Goal: Find specific page/section

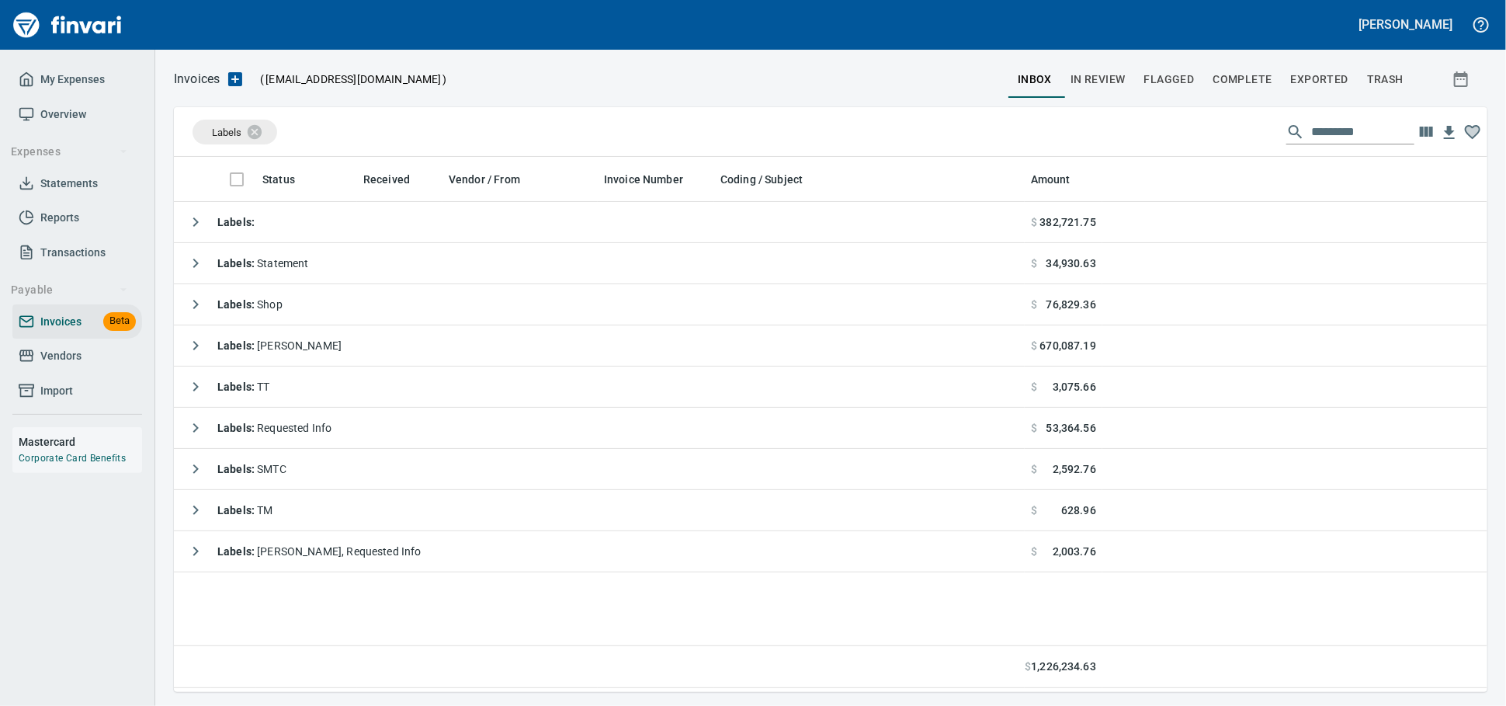
scroll to position [521, 1299]
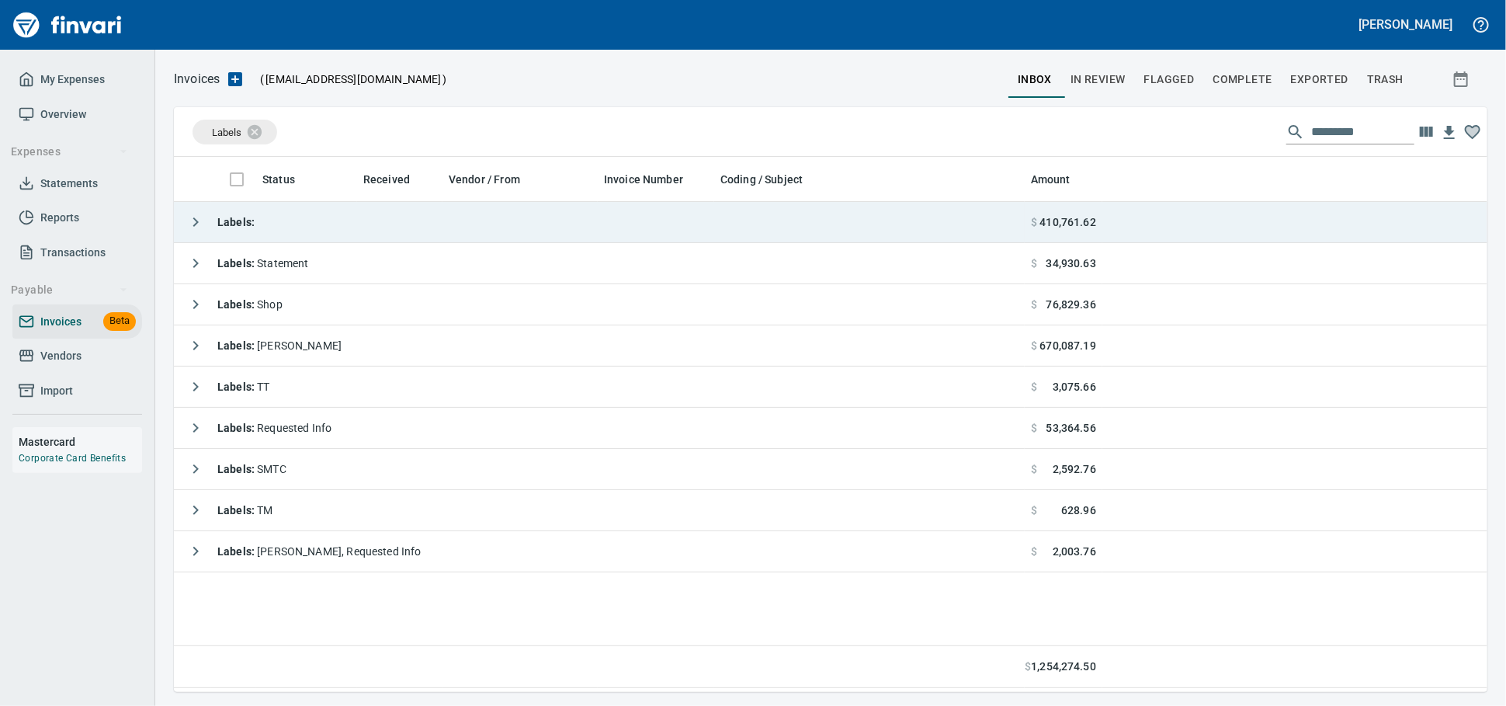
click at [283, 227] on td "Labels :" at bounding box center [599, 222] width 851 height 41
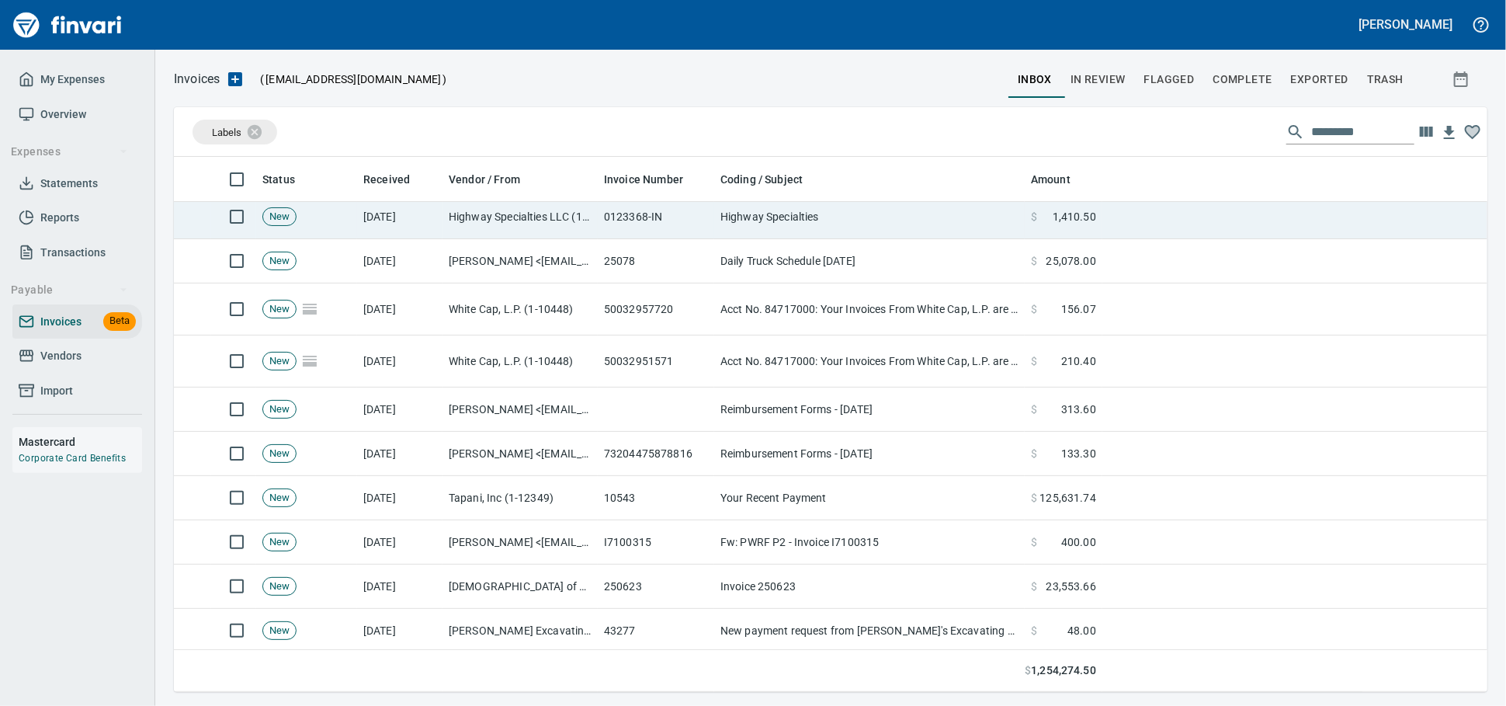
scroll to position [0, 0]
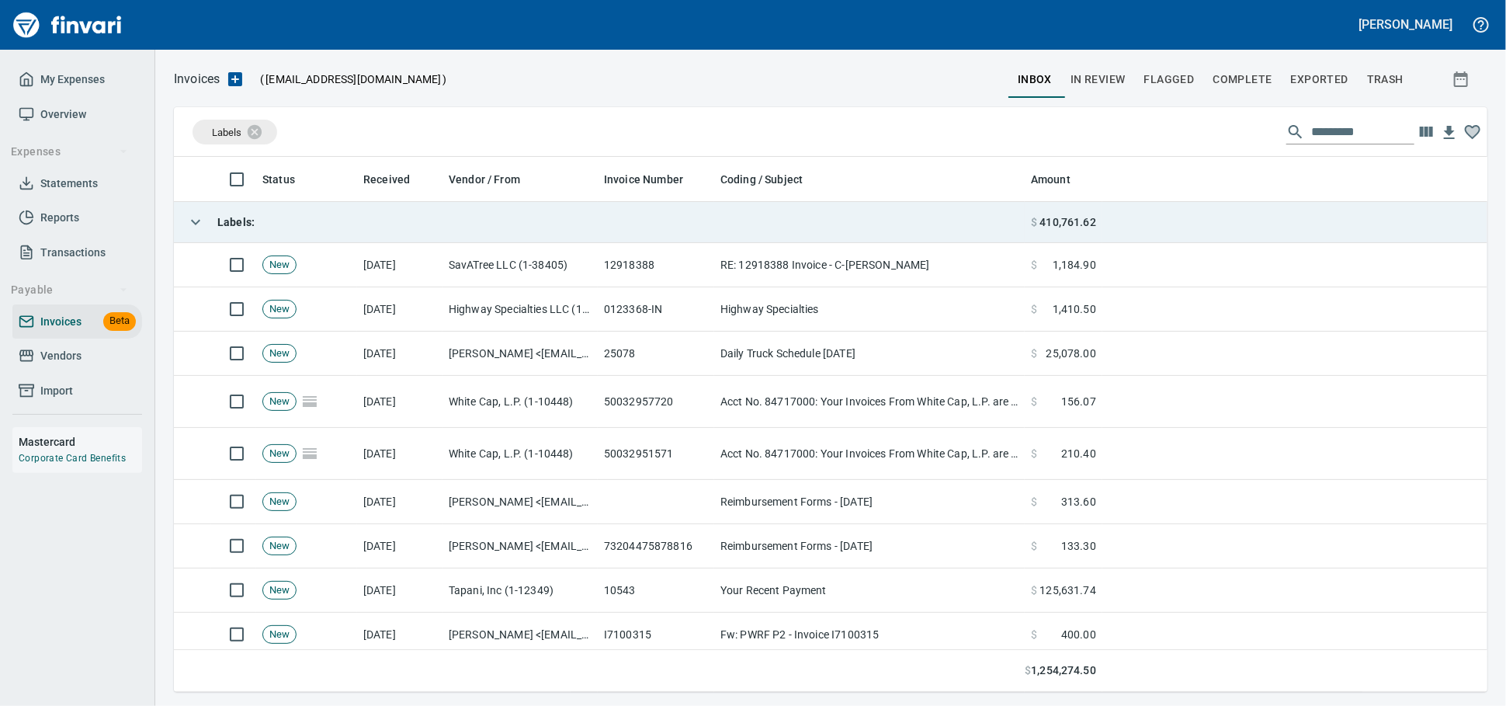
click at [350, 217] on td "Labels :" at bounding box center [599, 222] width 851 height 41
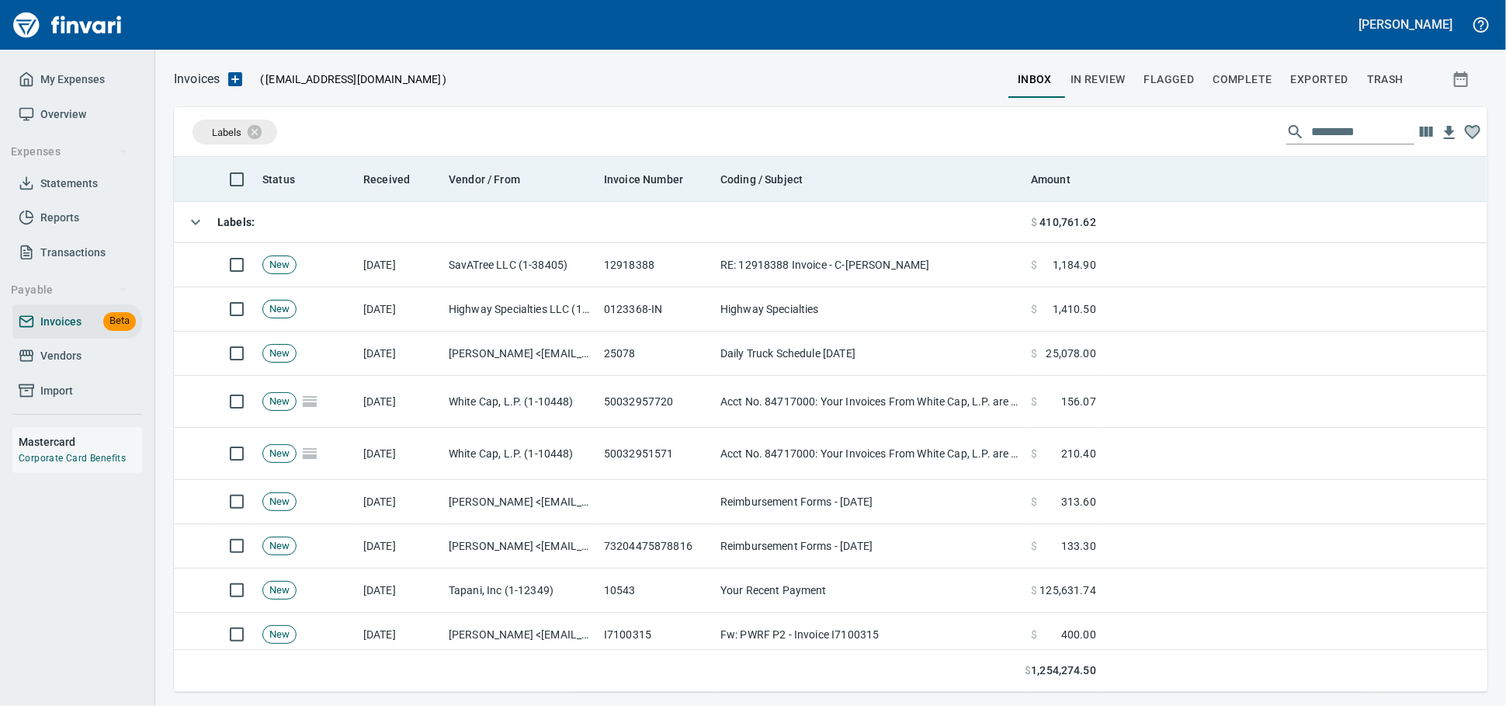
scroll to position [521, 1299]
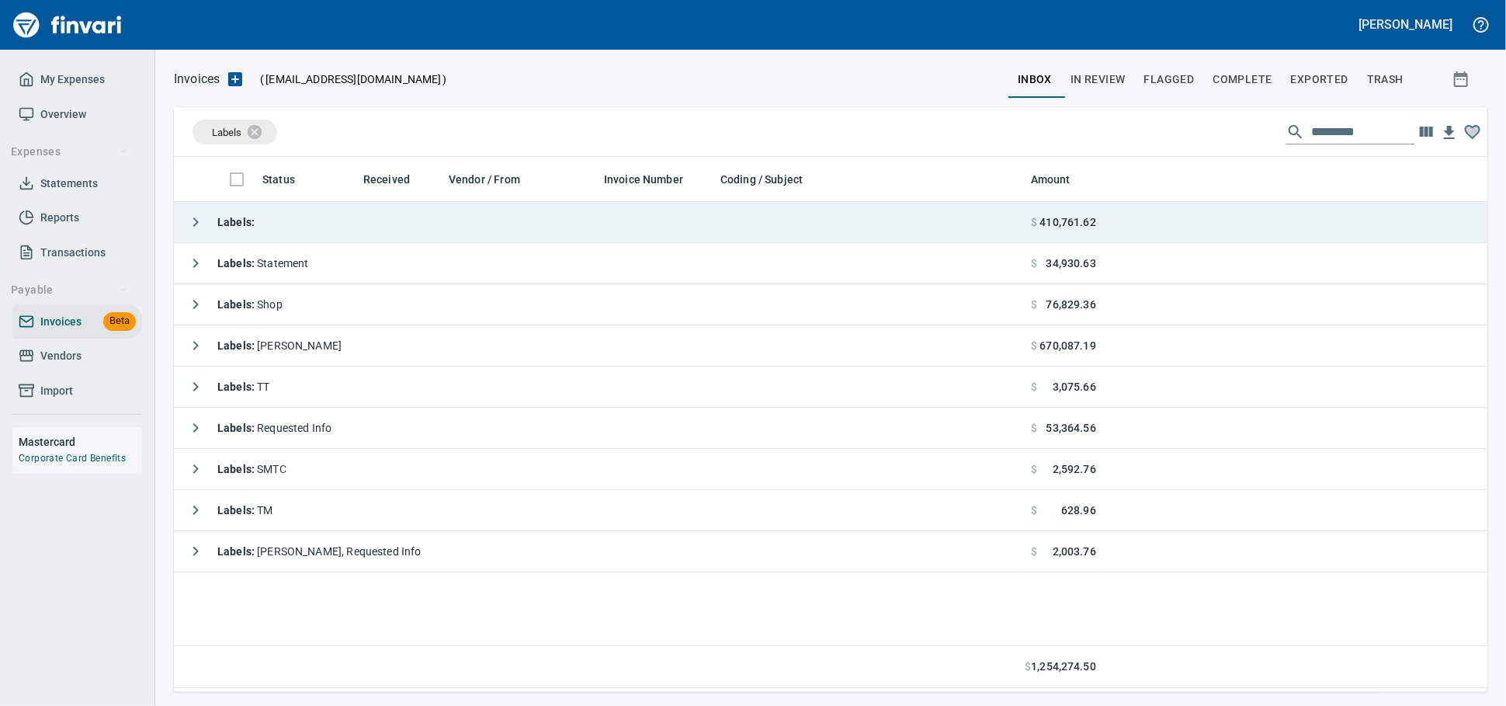
click at [369, 234] on td "Labels :" at bounding box center [599, 222] width 851 height 41
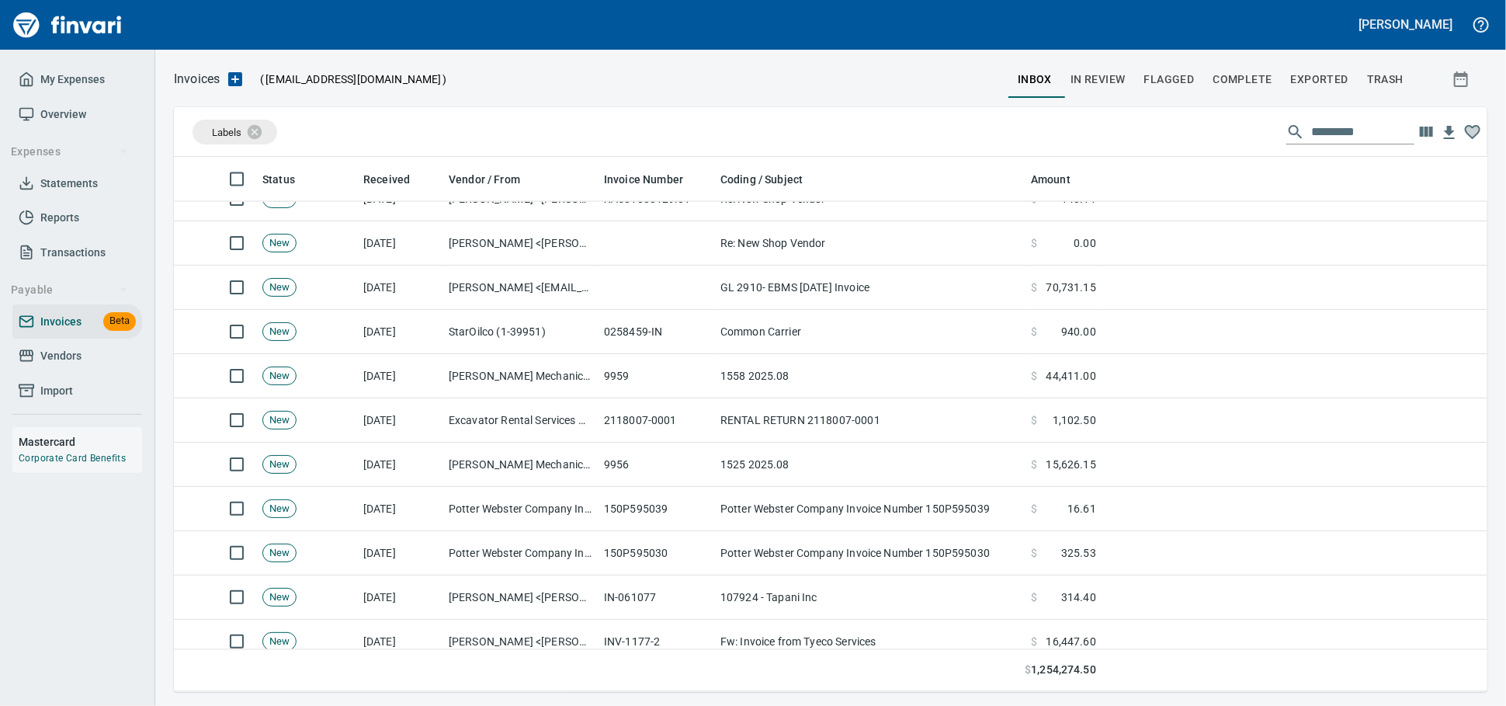
scroll to position [2158, 0]
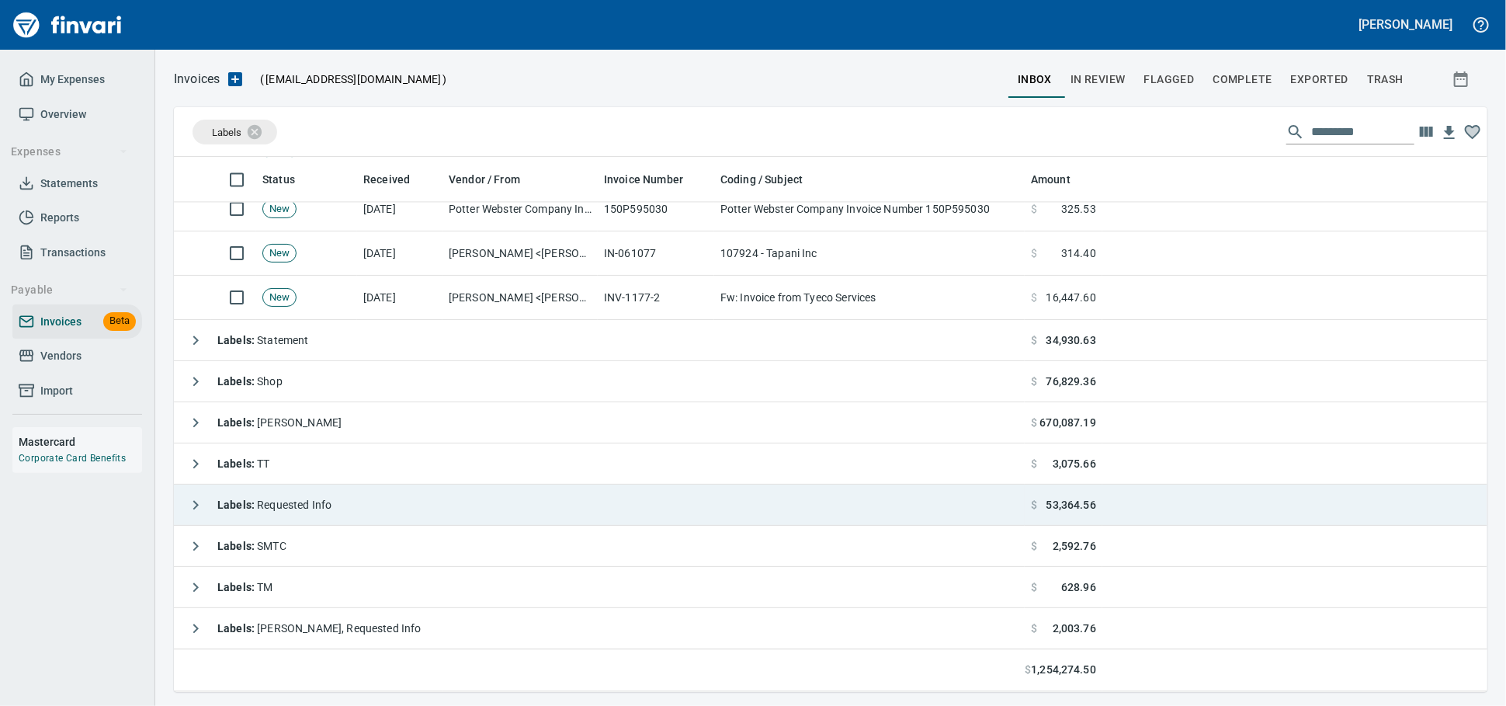
click at [532, 504] on td "Labels : Requested Info" at bounding box center [599, 504] width 851 height 41
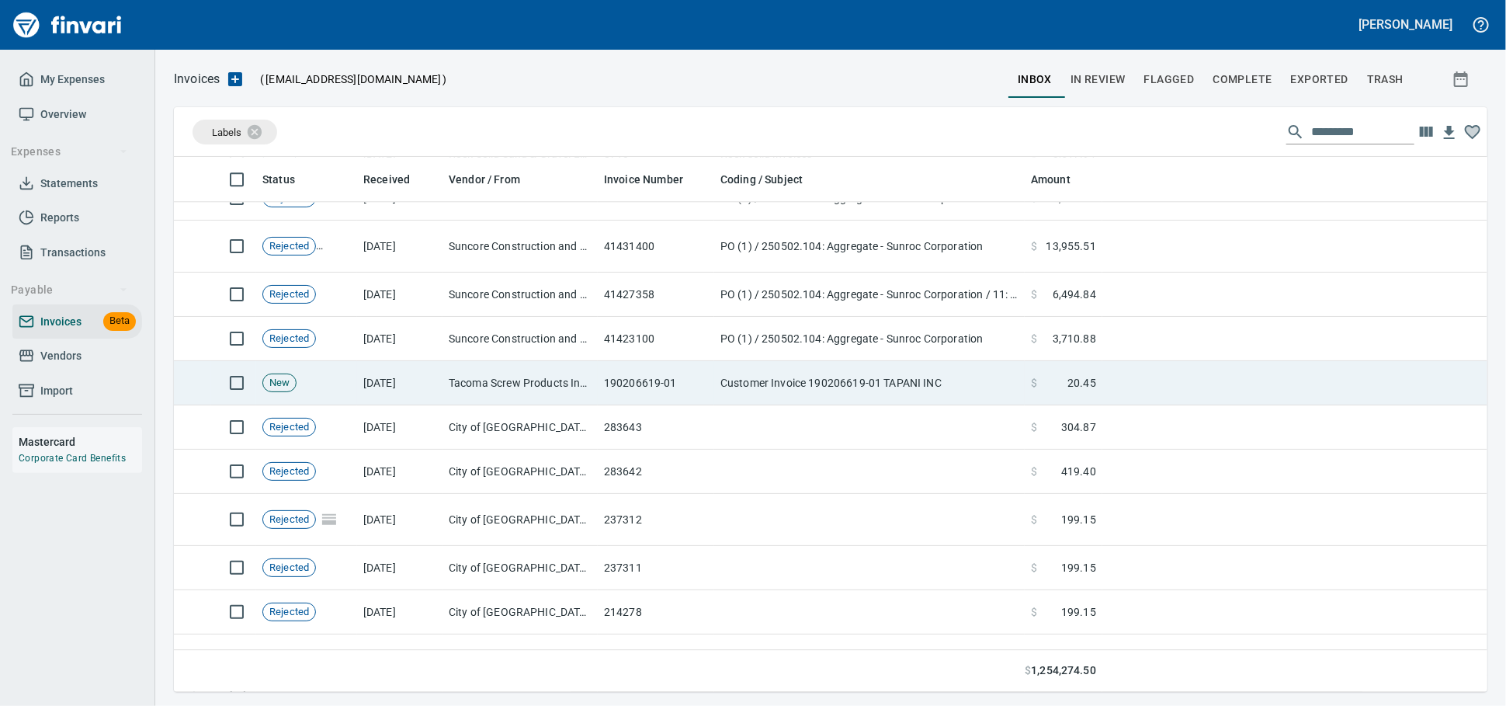
scroll to position [2665, 0]
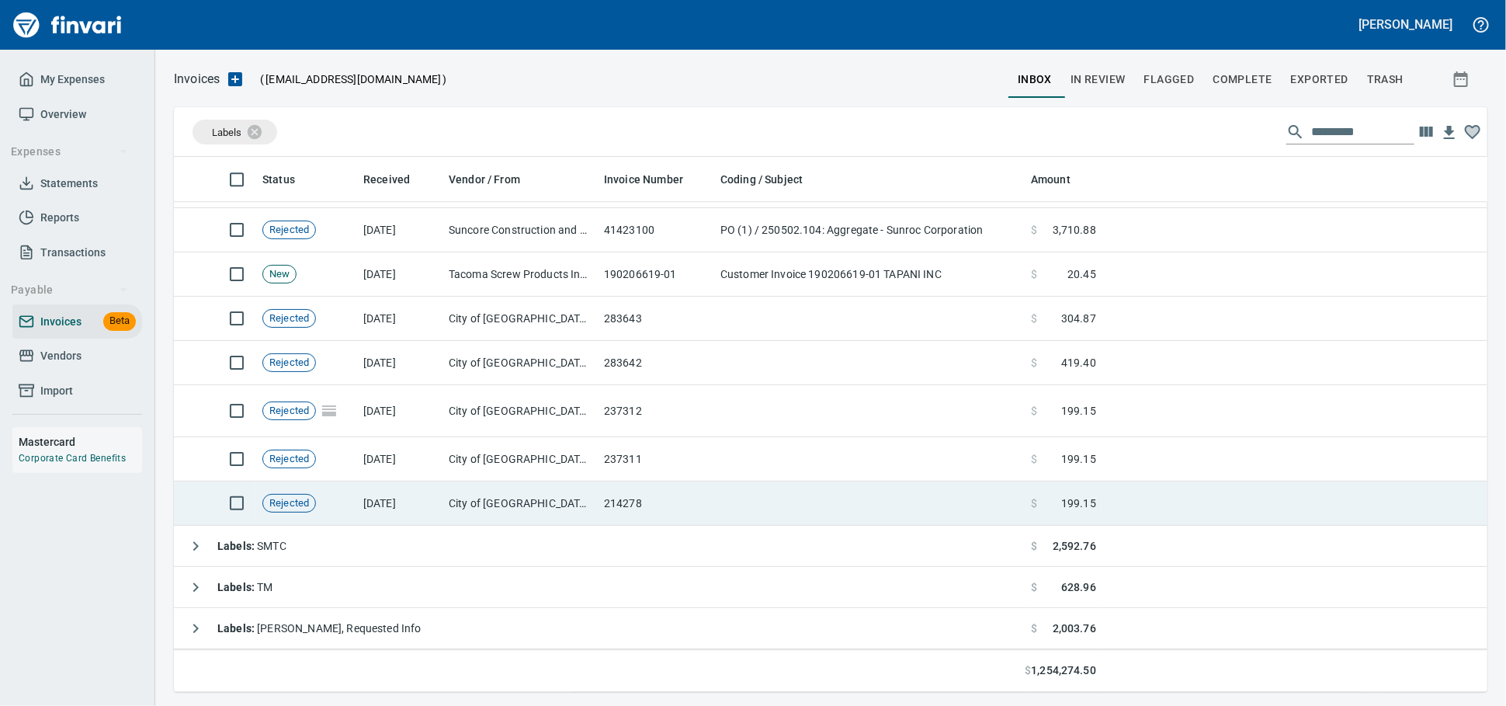
click at [663, 505] on td "214278" at bounding box center [656, 503] width 116 height 44
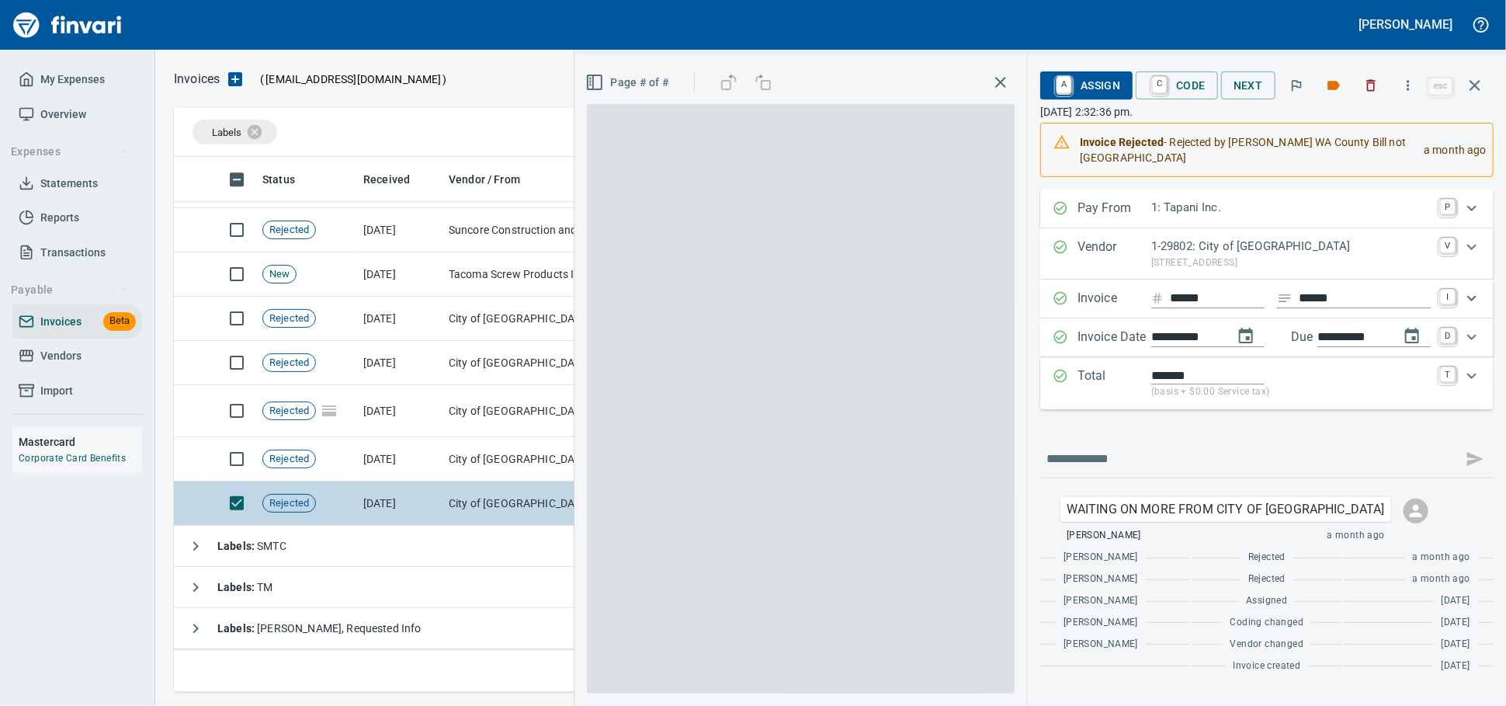
scroll to position [521, 1285]
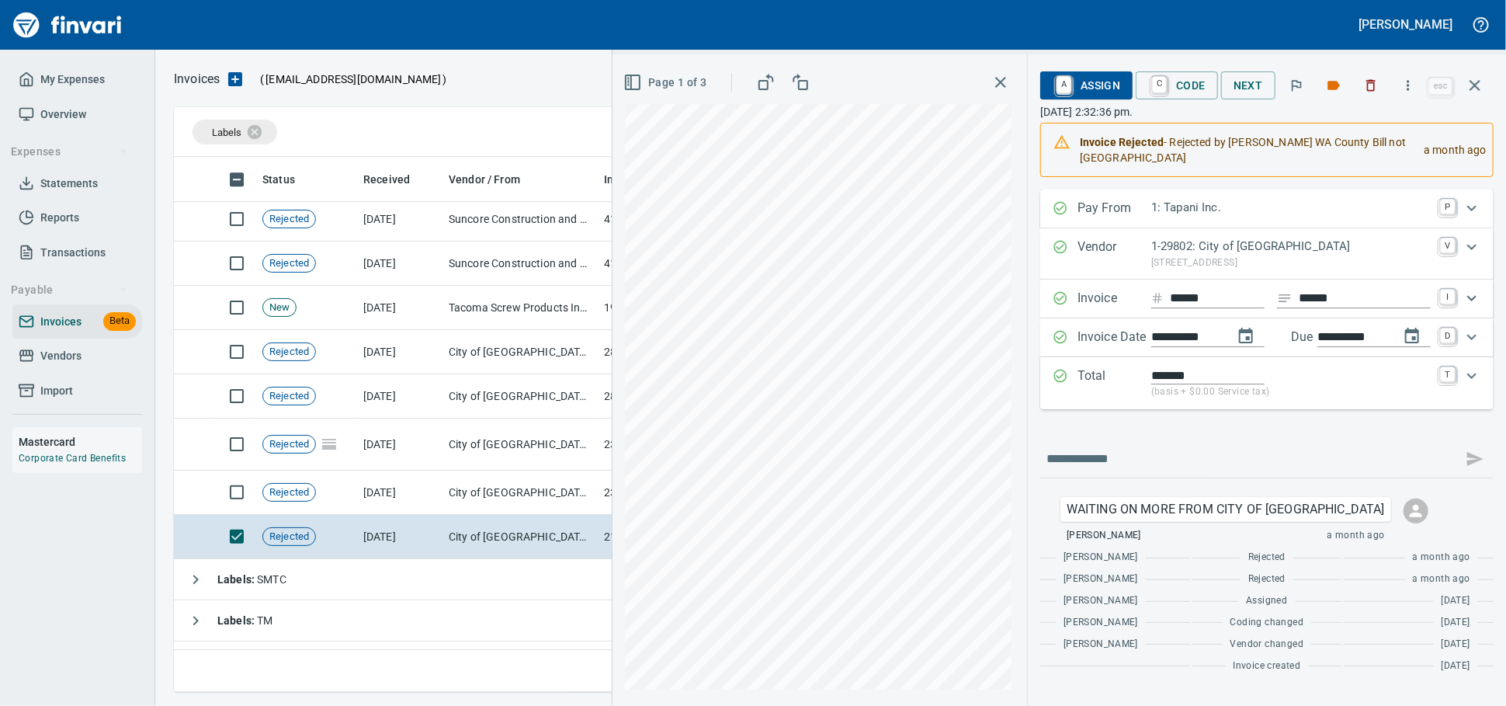
click at [1479, 95] on icon "button" at bounding box center [1474, 85] width 19 height 19
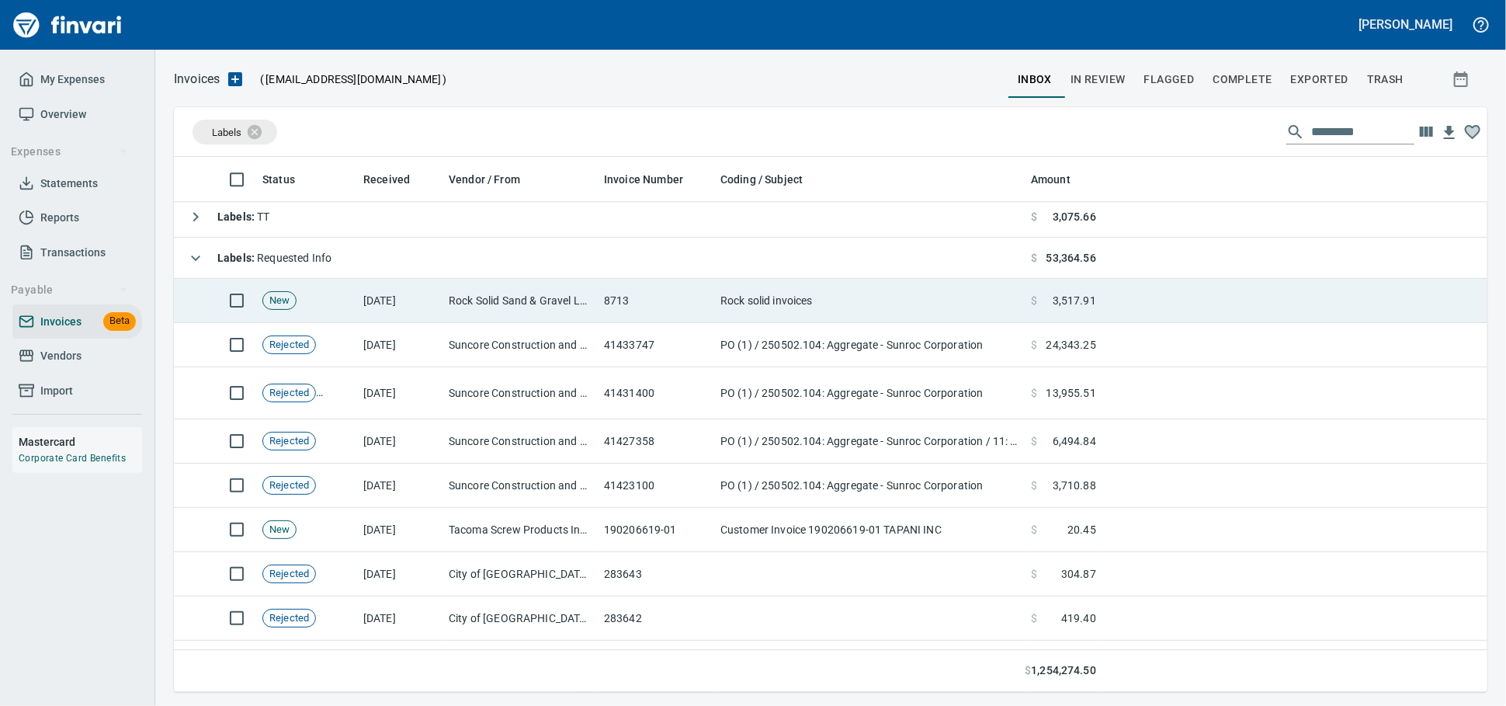
scroll to position [2406, 0]
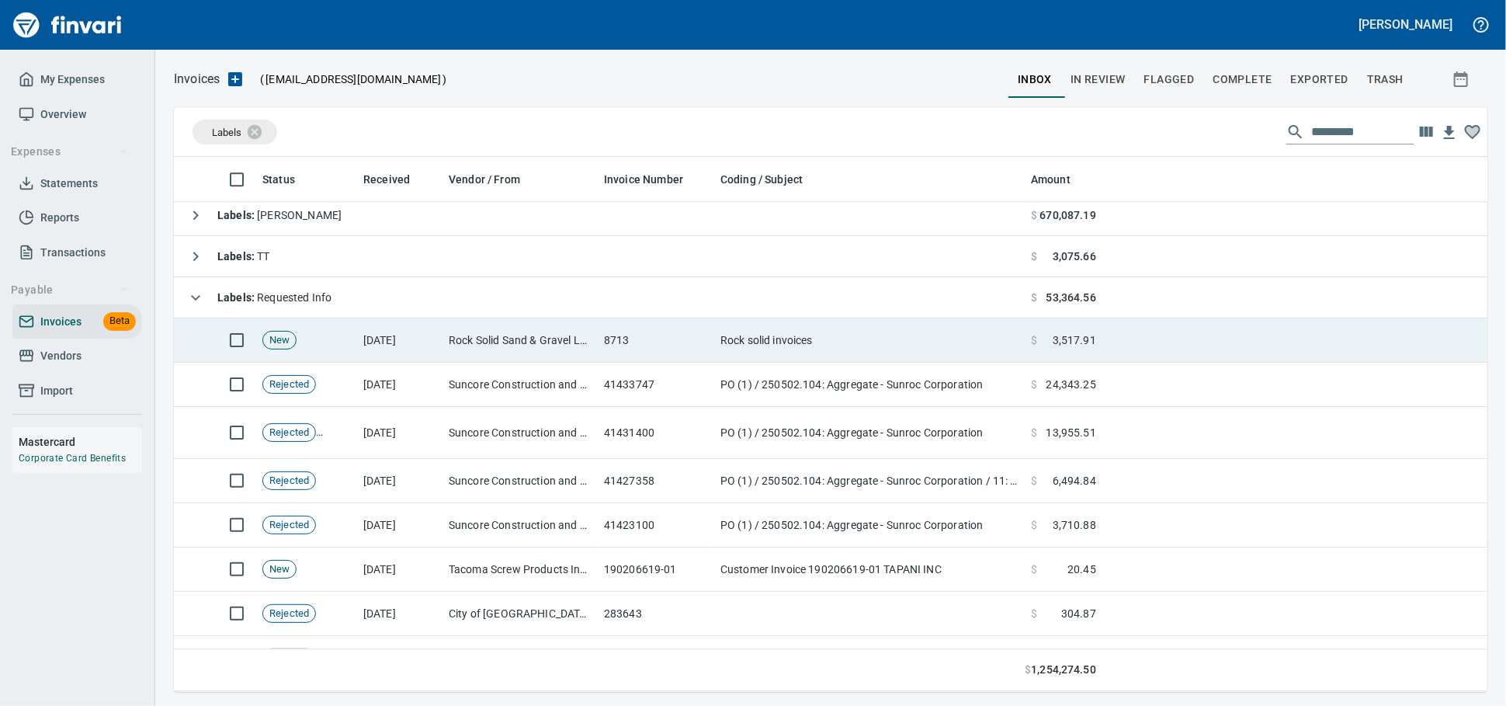
click at [329, 268] on td "Labels : TT" at bounding box center [599, 256] width 851 height 41
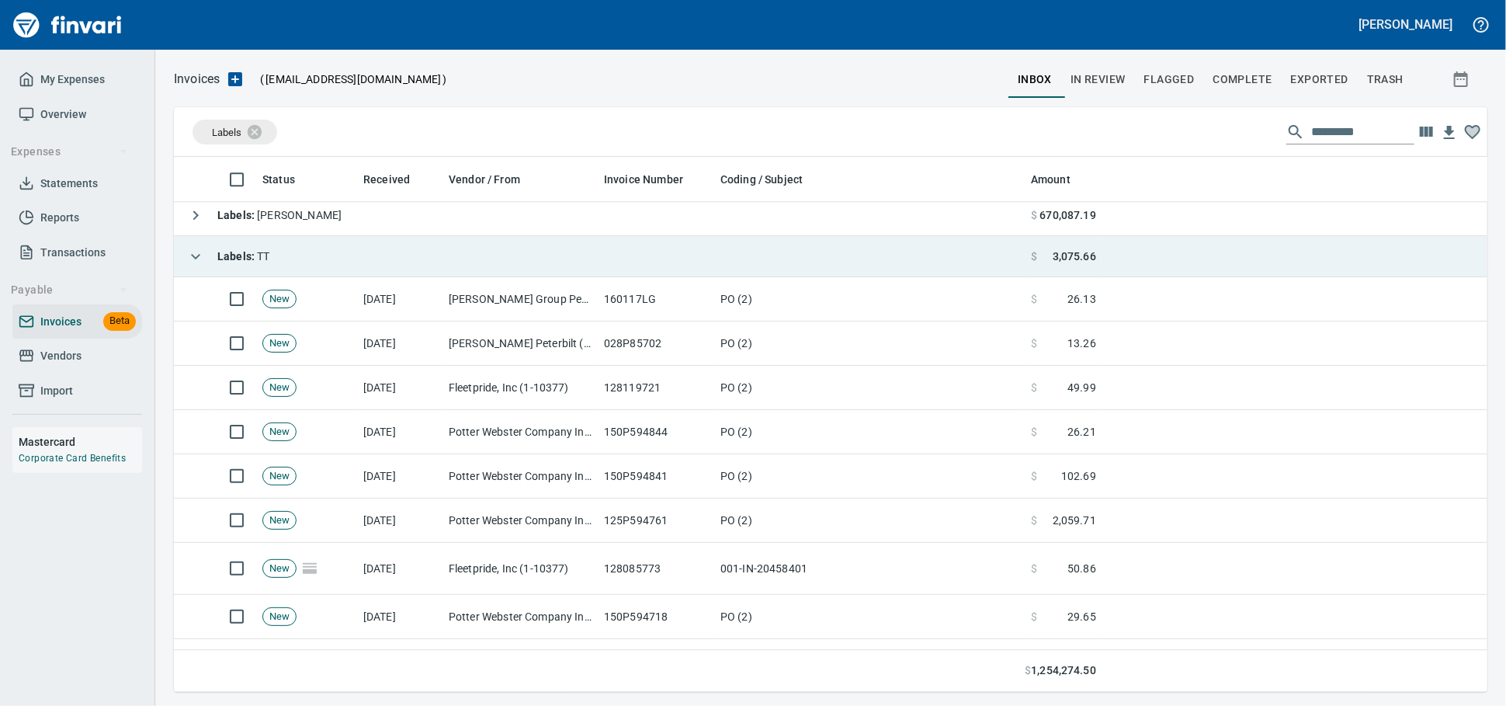
click at [342, 250] on td "Labels : TT" at bounding box center [599, 256] width 851 height 41
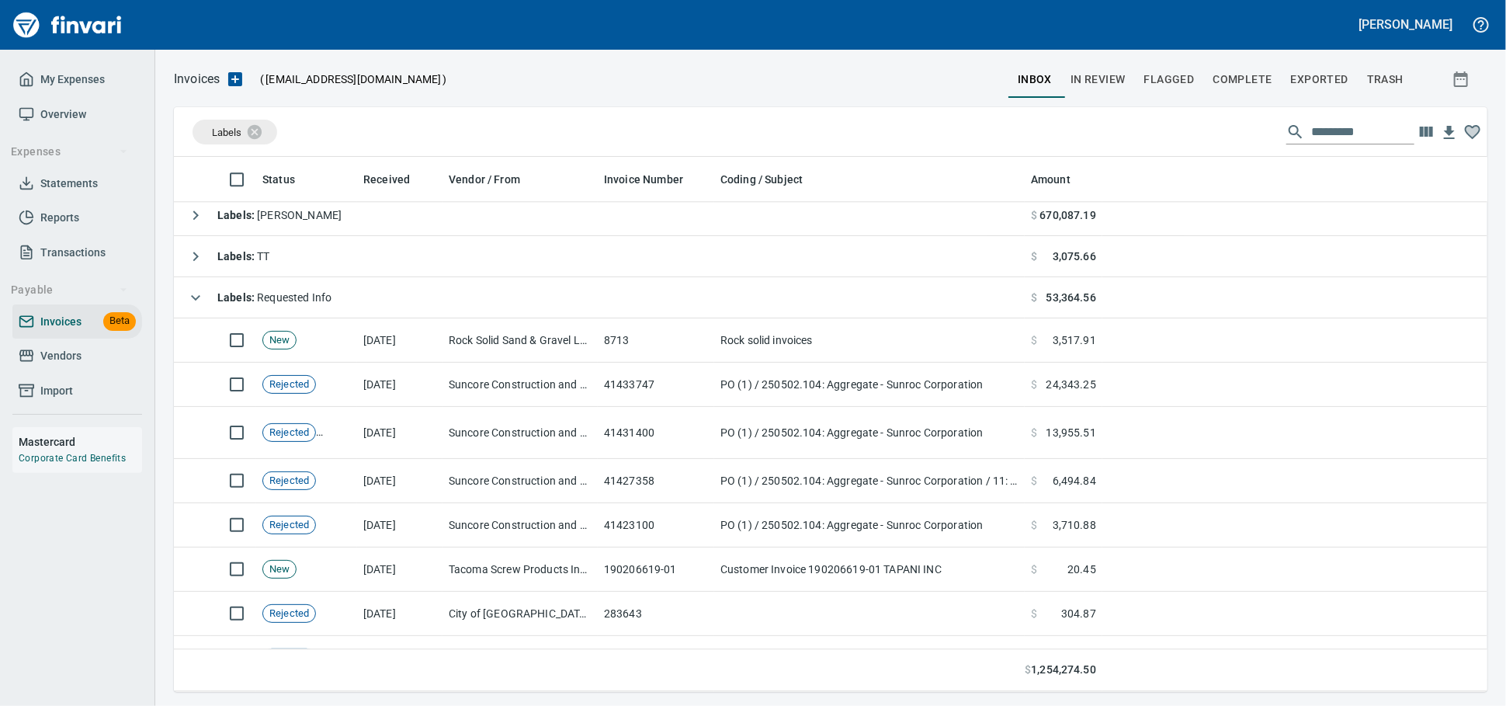
click at [348, 289] on td "Labels : Requested Info" at bounding box center [599, 297] width 851 height 41
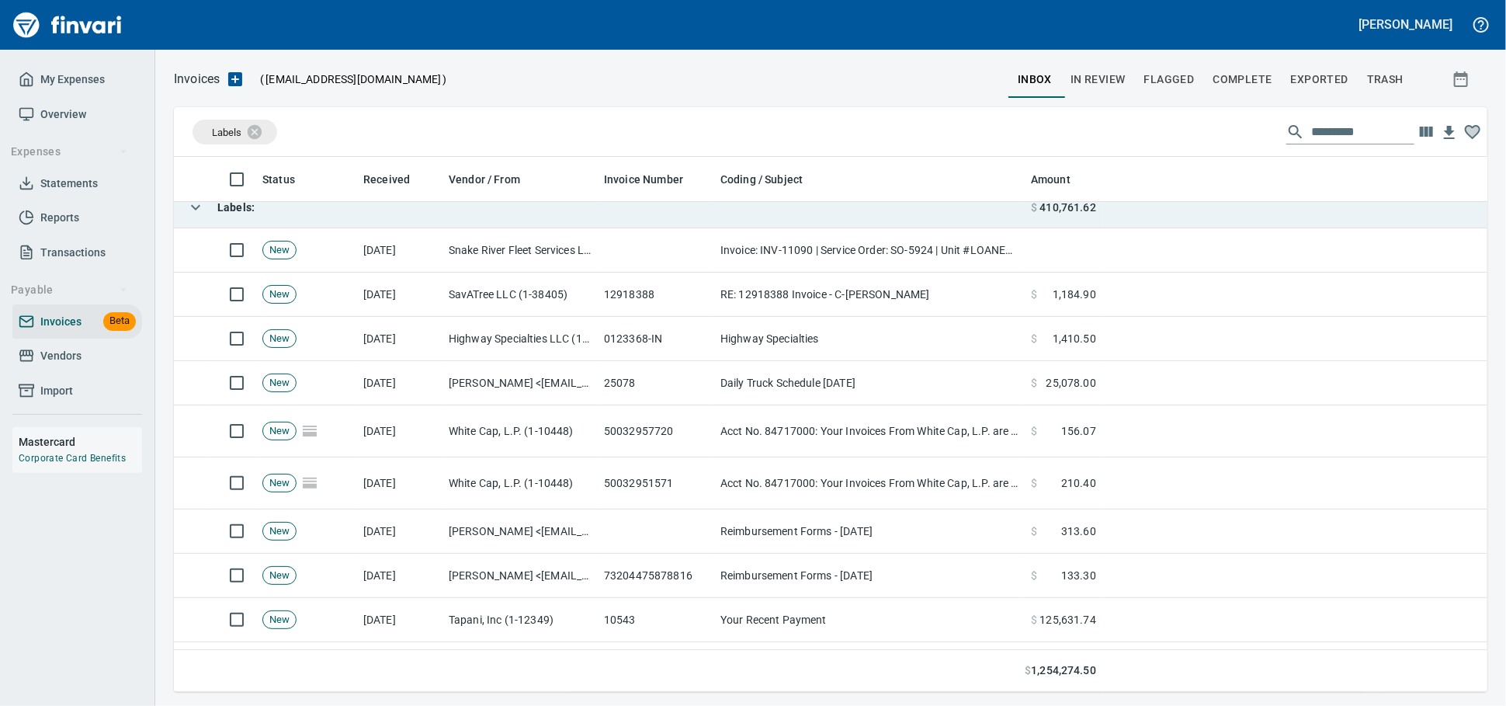
scroll to position [0, 0]
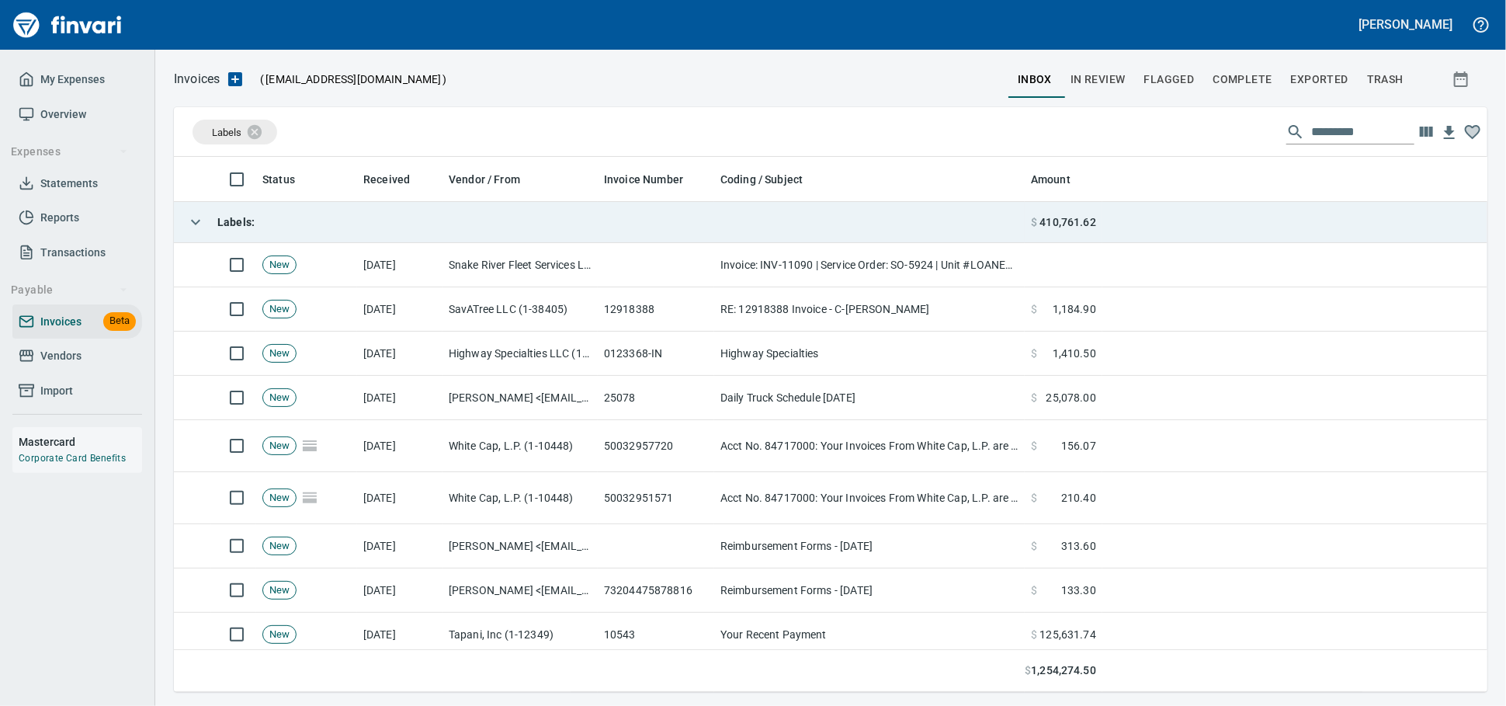
click at [322, 230] on td "Labels :" at bounding box center [599, 222] width 851 height 41
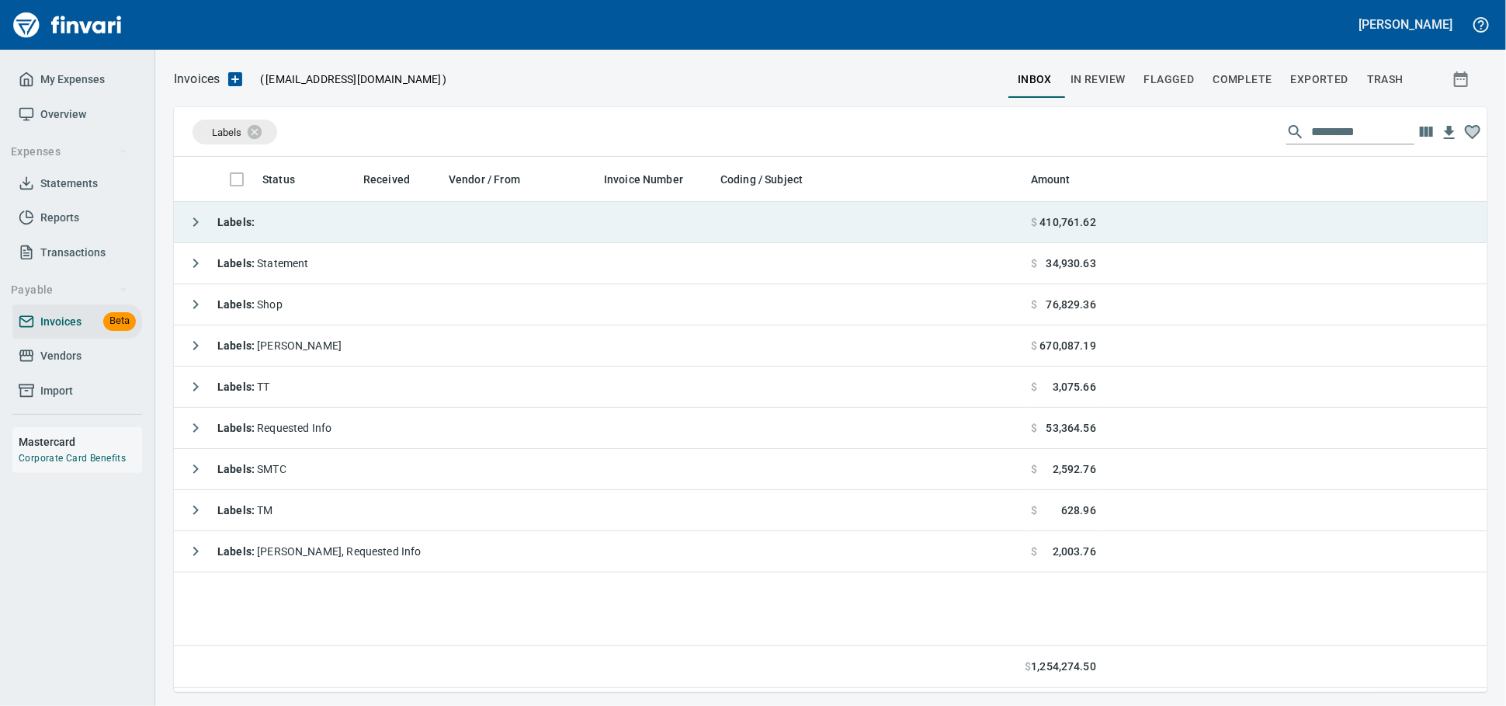
scroll to position [521, 1299]
click at [347, 221] on td "Labels :" at bounding box center [599, 222] width 851 height 41
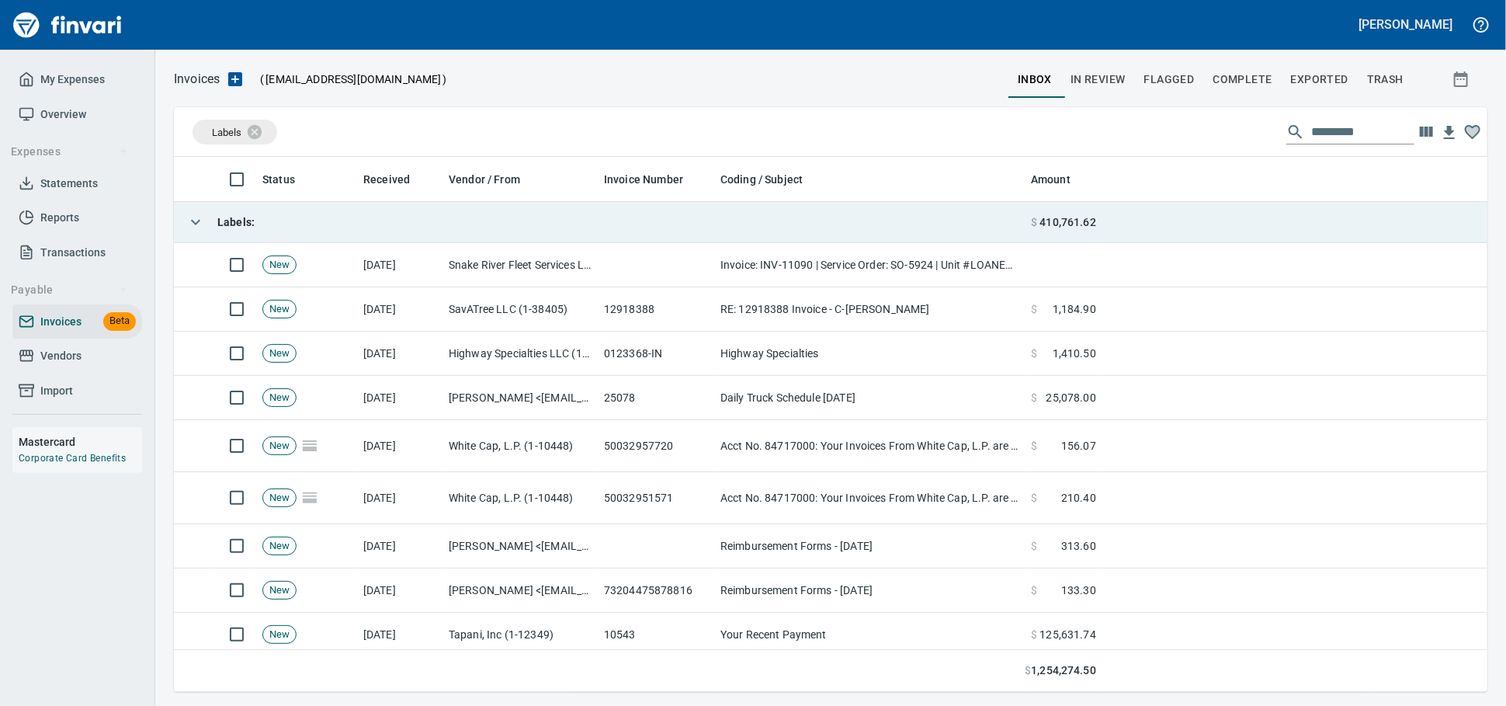
click at [346, 221] on td "Labels :" at bounding box center [599, 222] width 851 height 41
